Goal: Find contact information: Find contact information

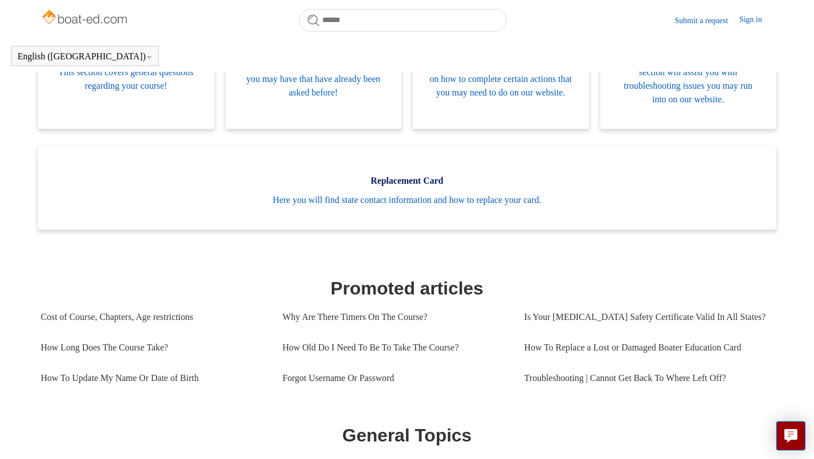
scroll to position [292, 0]
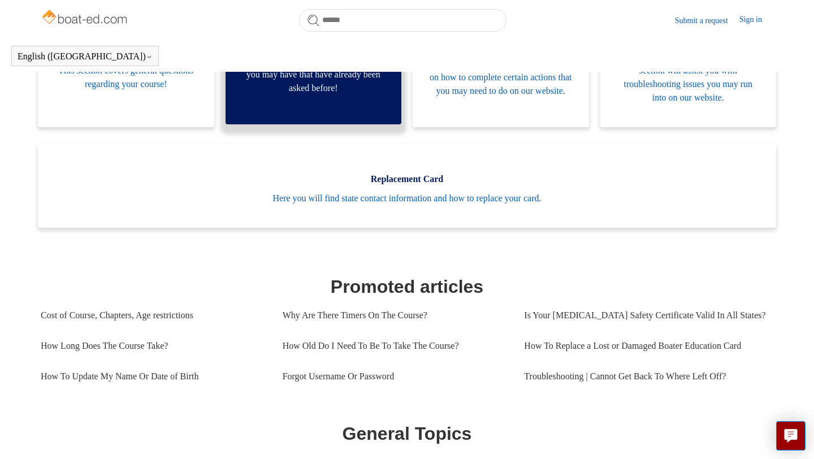
click at [336, 98] on link "FAQ This section will answer questions that you may have that have already been…" at bounding box center [313, 62] width 176 height 124
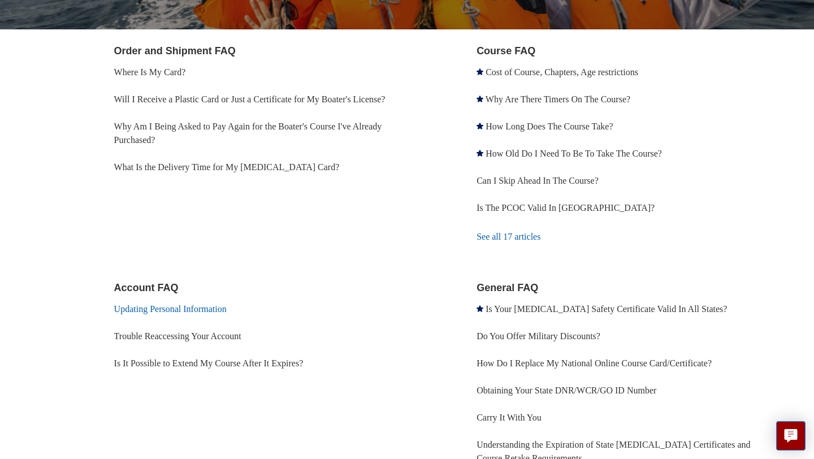
click at [222, 304] on link "Updating Personal Information" at bounding box center [170, 309] width 112 height 10
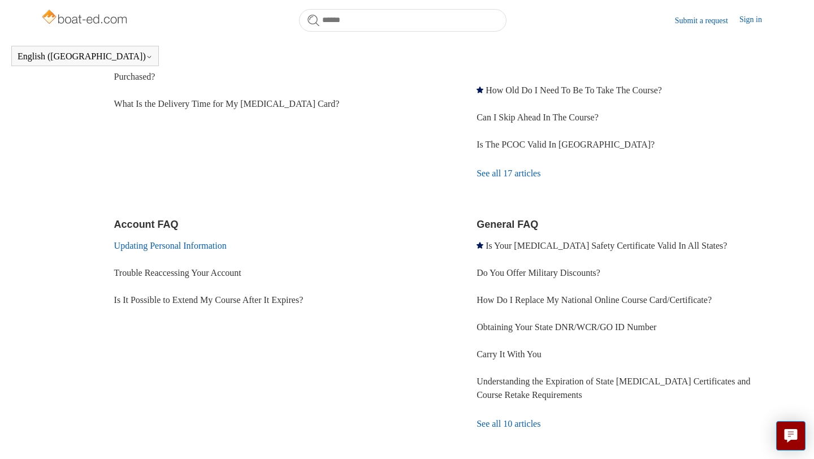
scroll to position [205, 0]
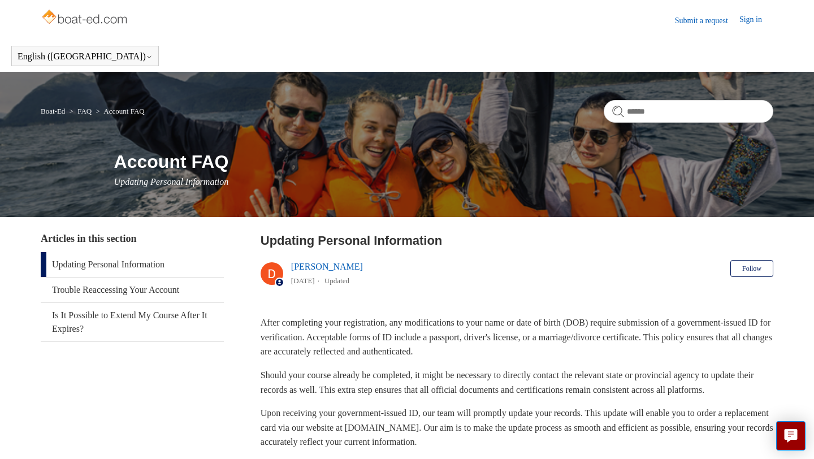
click at [709, 20] on link "Submit a request" at bounding box center [707, 21] width 64 height 12
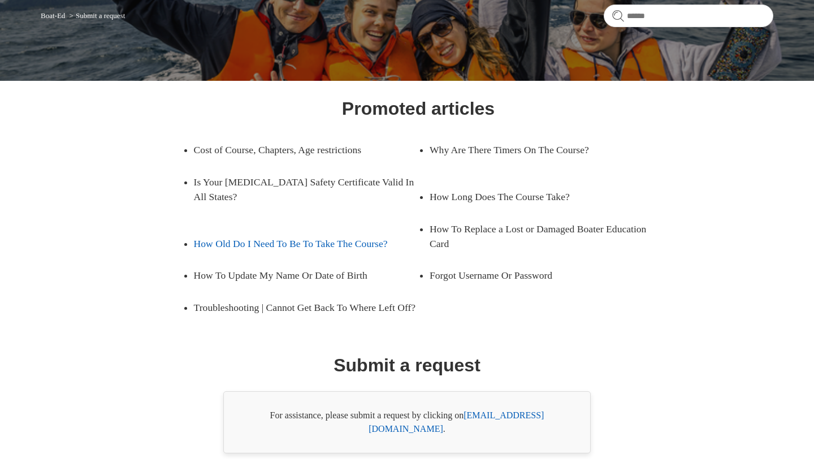
scroll to position [150, 0]
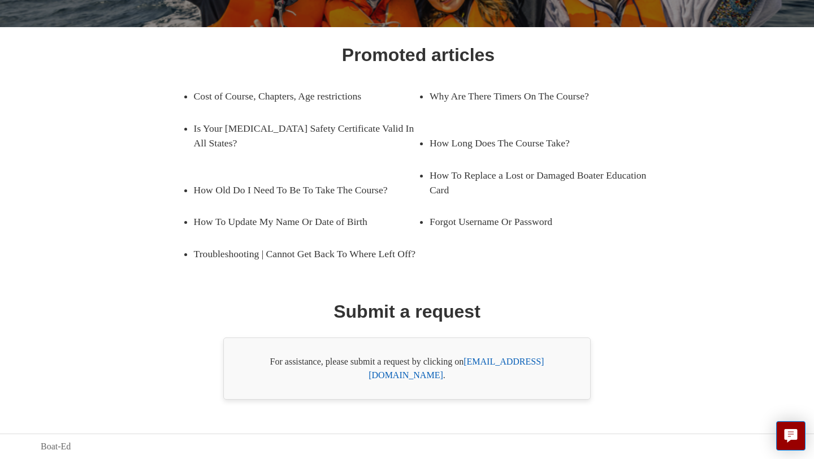
click at [503, 375] on link "[EMAIL_ADDRESS][DOMAIN_NAME]" at bounding box center [455, 368] width 175 height 23
